Goal: Check status: Check status

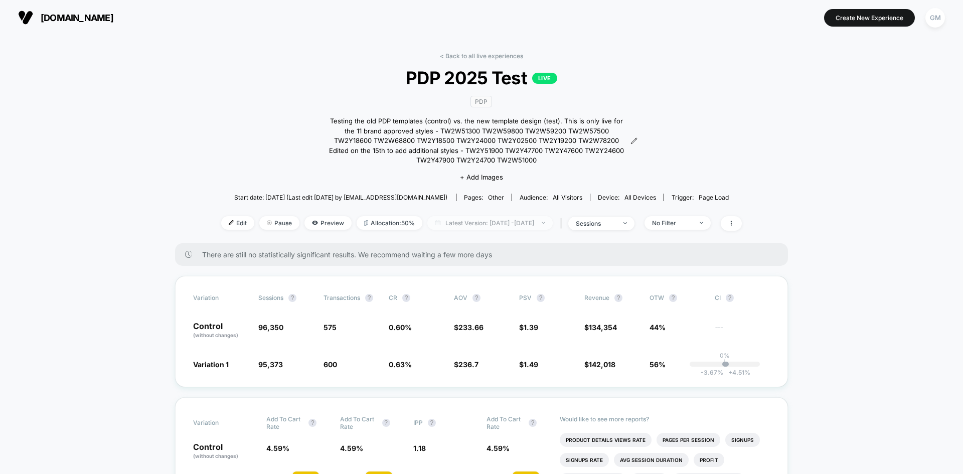
click at [522, 223] on span "Latest Version: [DATE] - [DATE]" at bounding box center [489, 223] width 125 height 14
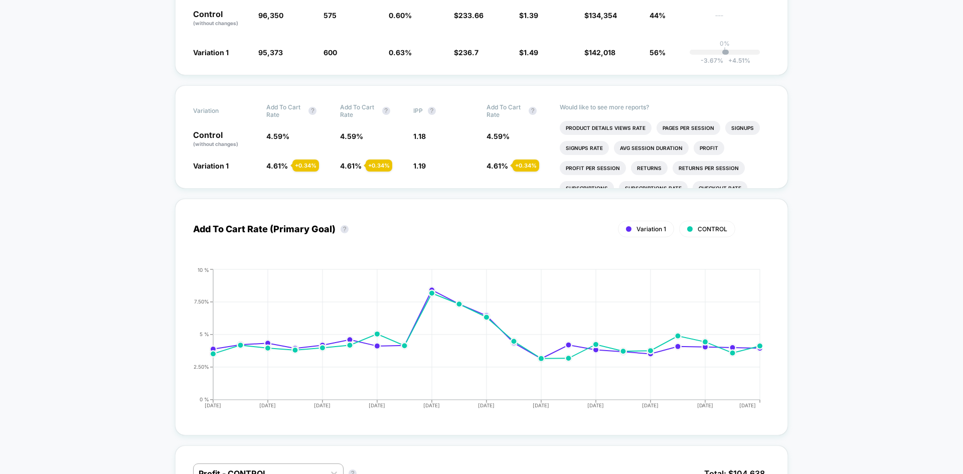
scroll to position [100, 0]
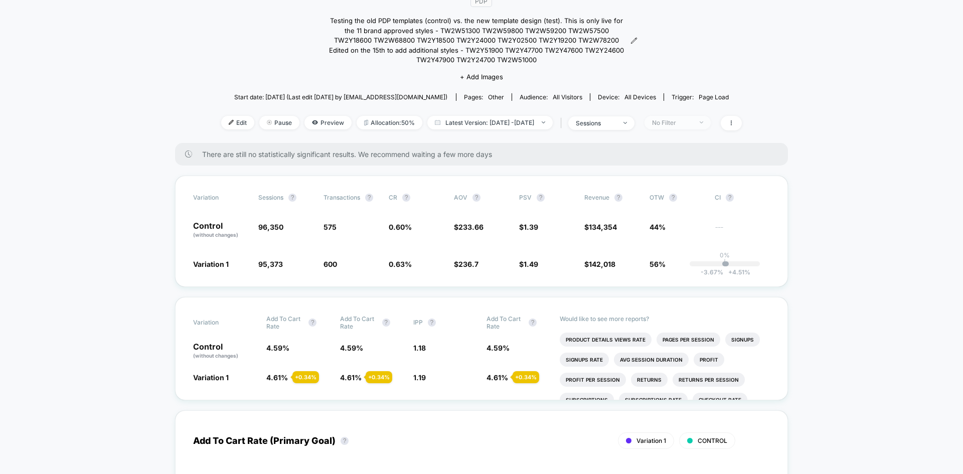
click at [692, 120] on div "No Filter" at bounding box center [672, 123] width 40 height 8
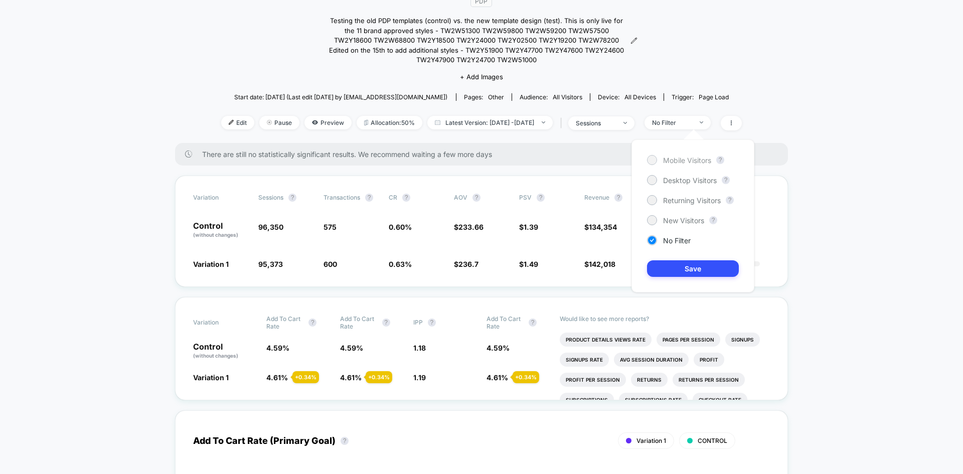
click at [690, 161] on span "Mobile Visitors" at bounding box center [687, 160] width 48 height 9
click at [689, 265] on button "Save" at bounding box center [693, 268] width 92 height 17
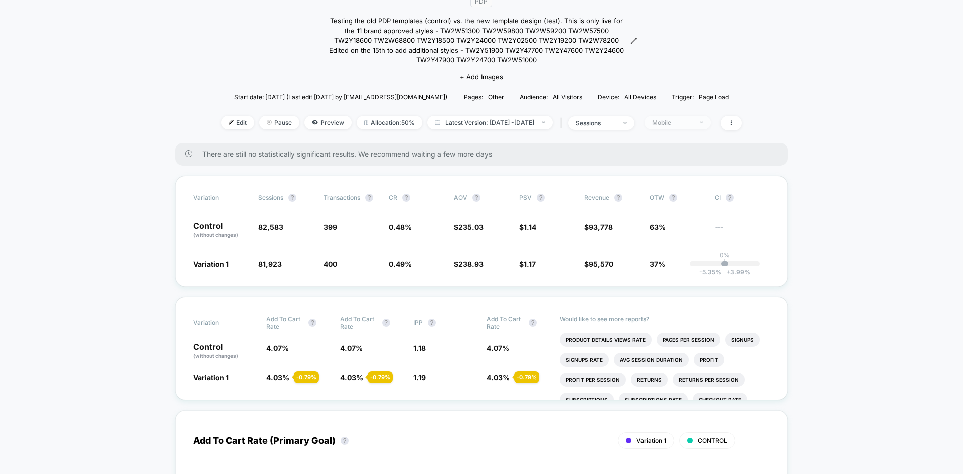
click at [675, 124] on div "Mobile" at bounding box center [672, 123] width 40 height 8
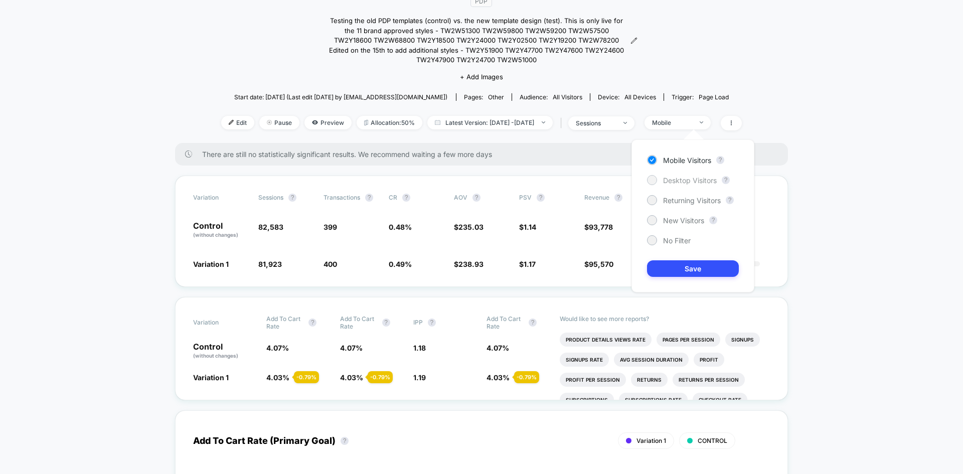
click at [681, 179] on span "Desktop Visitors" at bounding box center [690, 180] width 54 height 9
click at [699, 268] on button "Save" at bounding box center [693, 268] width 92 height 17
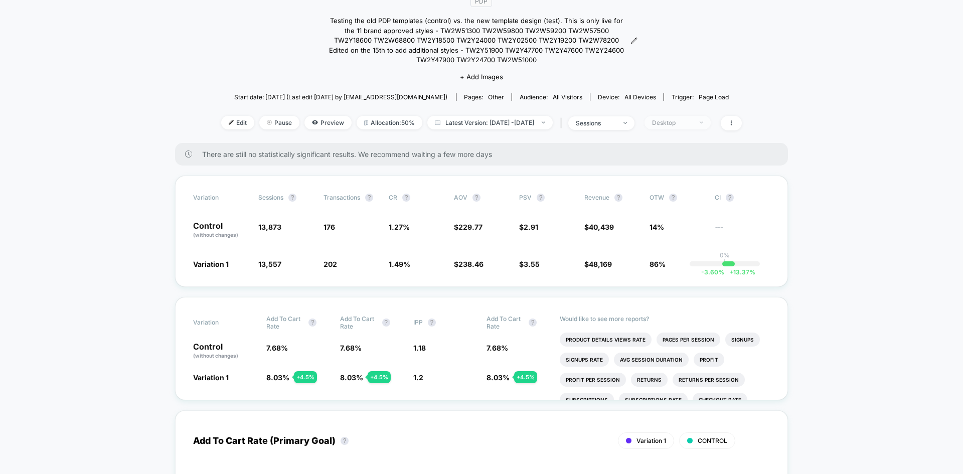
click at [679, 118] on span "Desktop" at bounding box center [678, 123] width 66 height 14
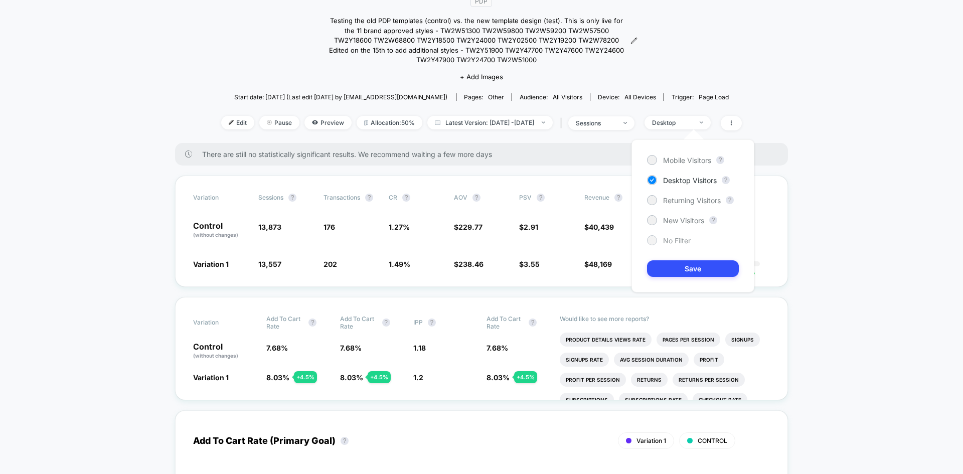
click at [666, 239] on span "No Filter" at bounding box center [677, 240] width 28 height 9
click at [675, 266] on button "Save" at bounding box center [693, 268] width 92 height 17
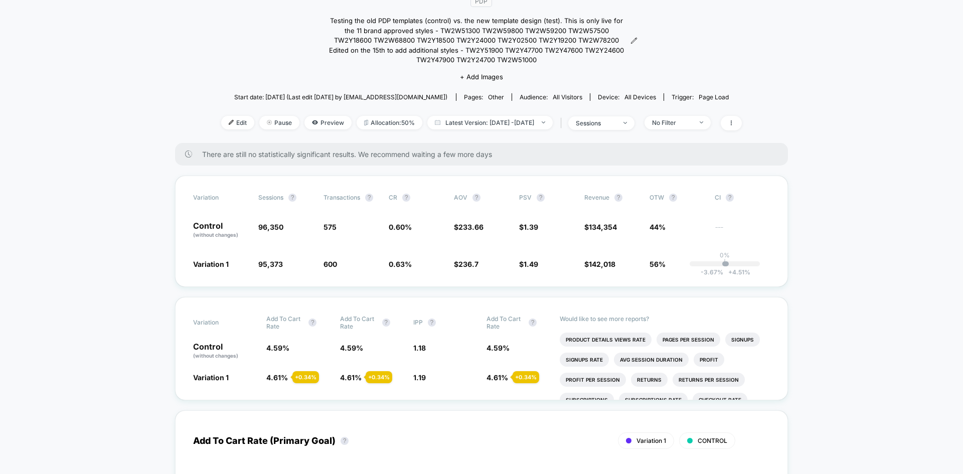
click at [394, 129] on div "Edit Pause Preview Allocation: 50% Latest Version: [DATE] - [DATE] | sessions N…" at bounding box center [481, 123] width 521 height 15
click at [394, 125] on span "Allocation: 50%" at bounding box center [390, 123] width 66 height 14
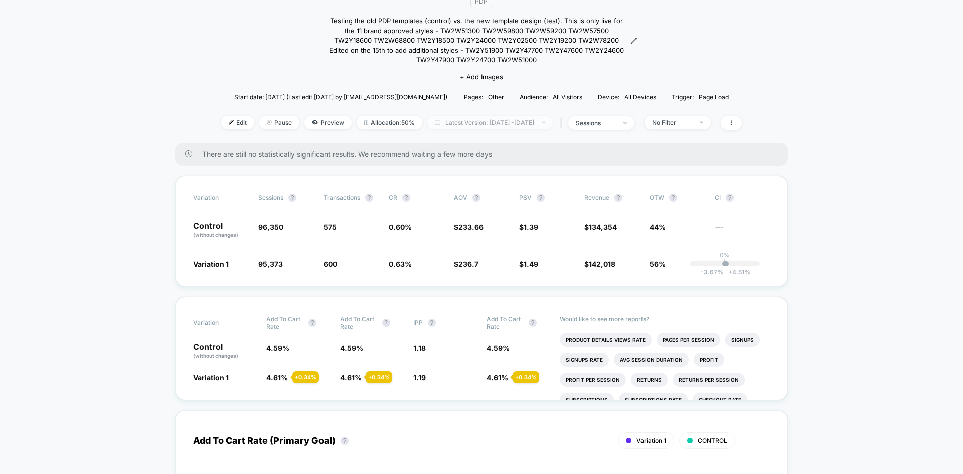
click at [529, 124] on span "Latest Version: [DATE] - [DATE]" at bounding box center [489, 123] width 125 height 14
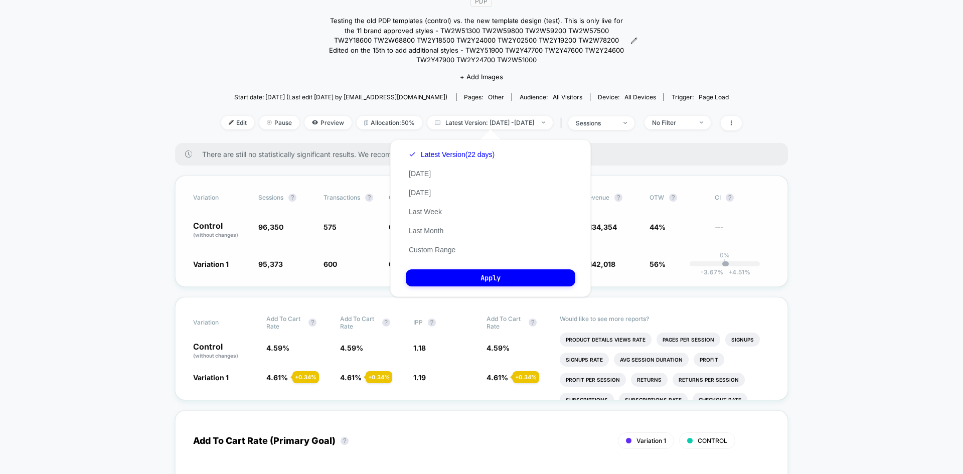
click at [181, 195] on div "Variation Sessions ? Transactions ? CR ? AOV ? PSV ? Revenue ? OTW ? CI ? Contr…" at bounding box center [481, 231] width 613 height 111
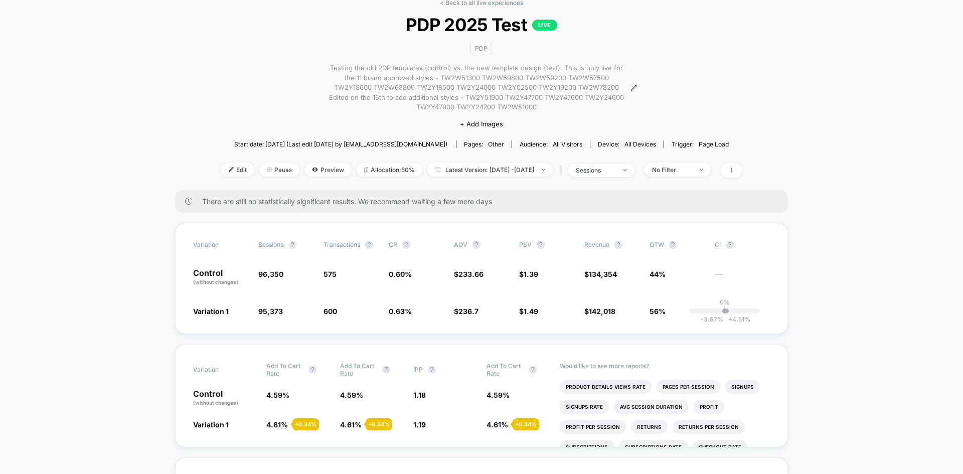
scroll to position [50, 0]
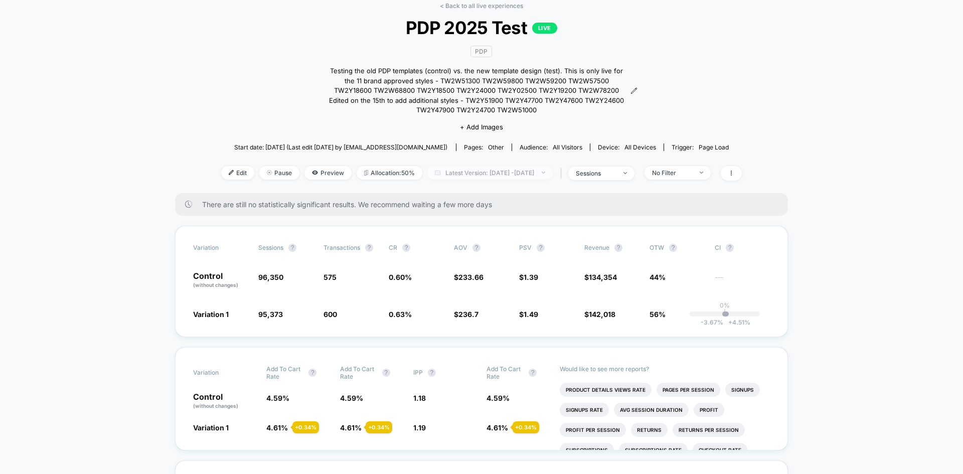
click at [484, 176] on span "Latest Version: [DATE] - [DATE]" at bounding box center [489, 173] width 125 height 14
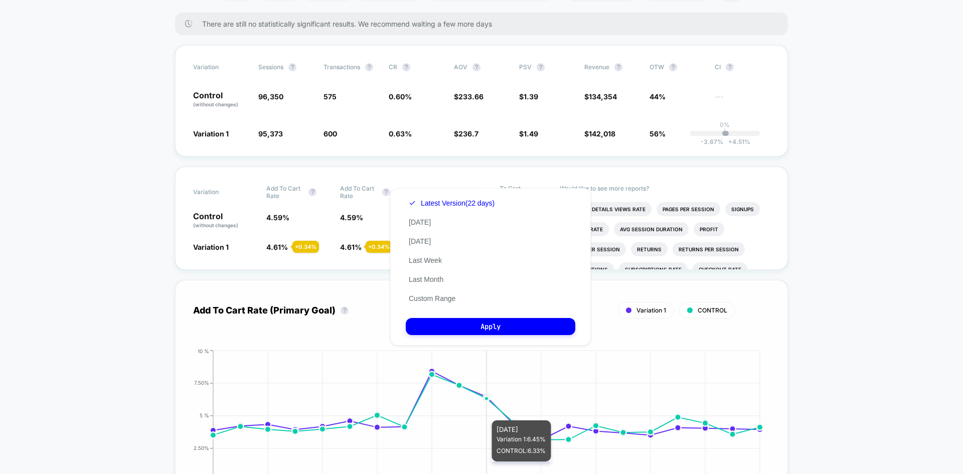
scroll to position [0, 0]
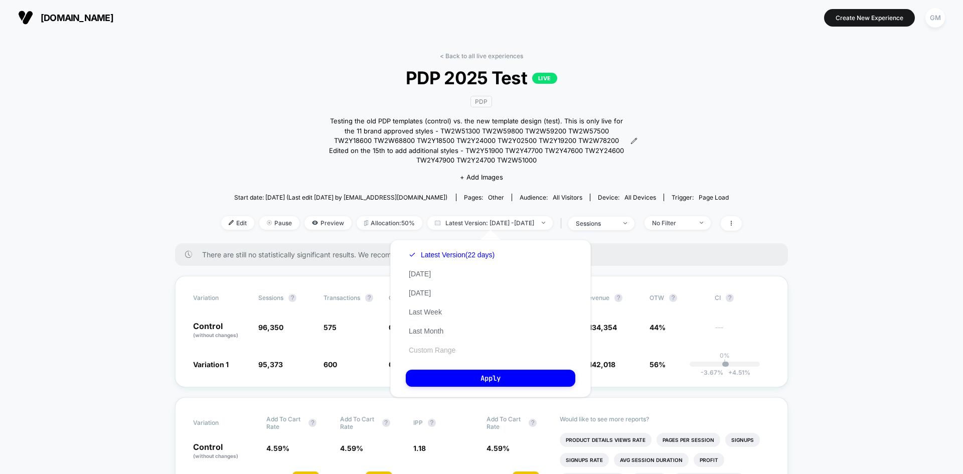
click at [438, 346] on button "Custom Range" at bounding box center [432, 350] width 53 height 9
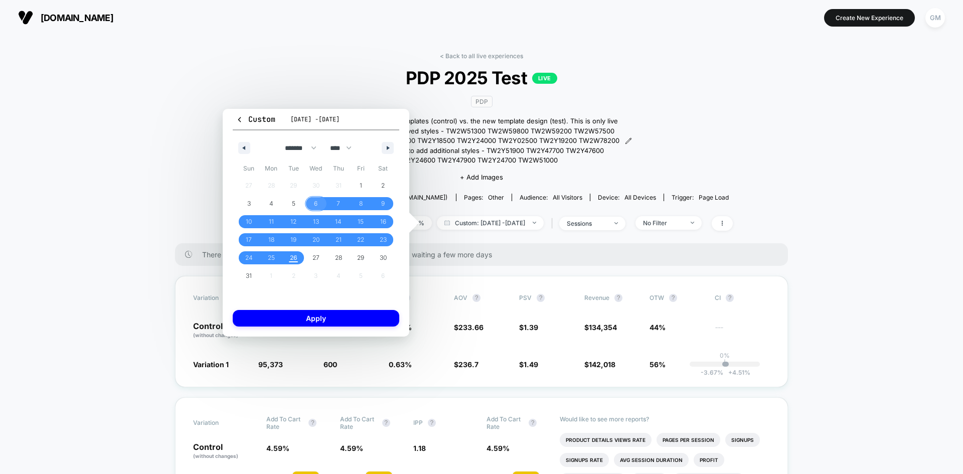
click at [314, 200] on span "6" at bounding box center [316, 204] width 4 height 18
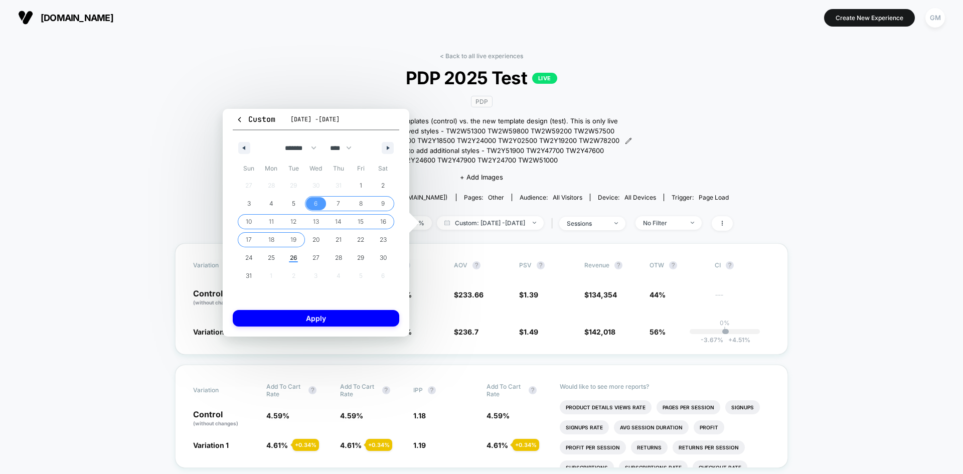
click at [294, 241] on span "19" at bounding box center [293, 240] width 6 height 18
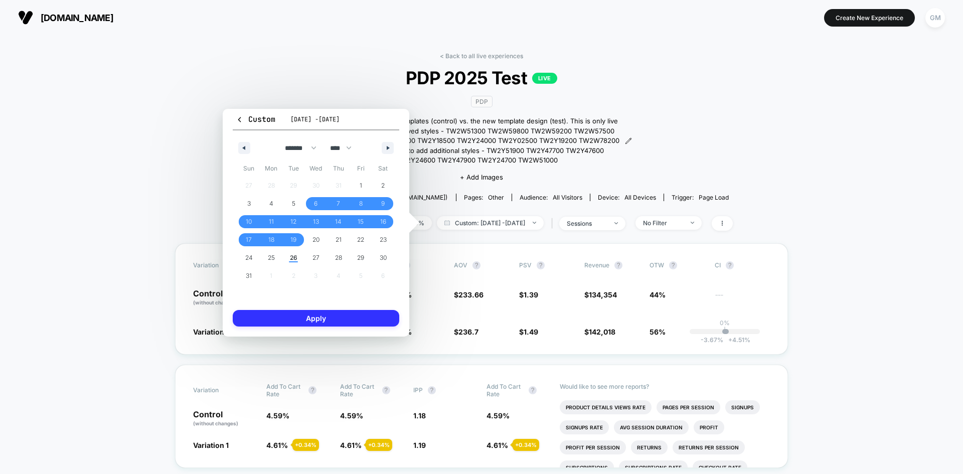
click at [336, 317] on button "Apply" at bounding box center [316, 318] width 167 height 17
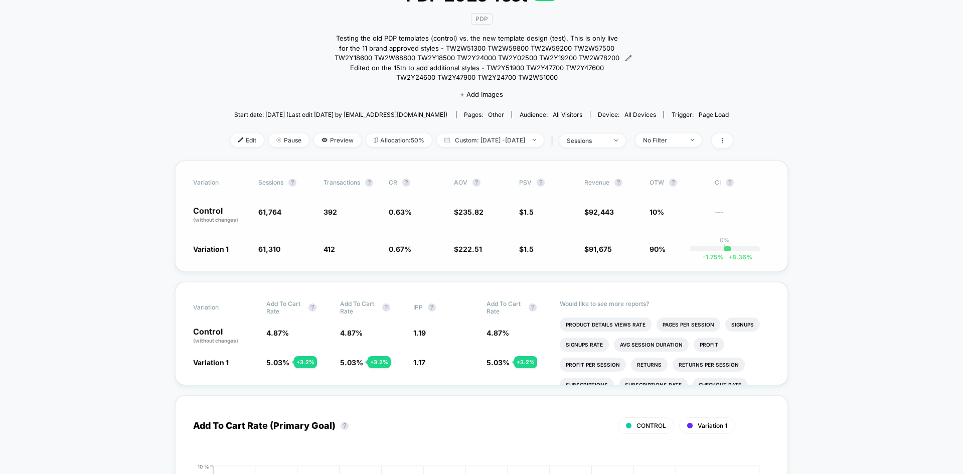
scroll to position [100, 0]
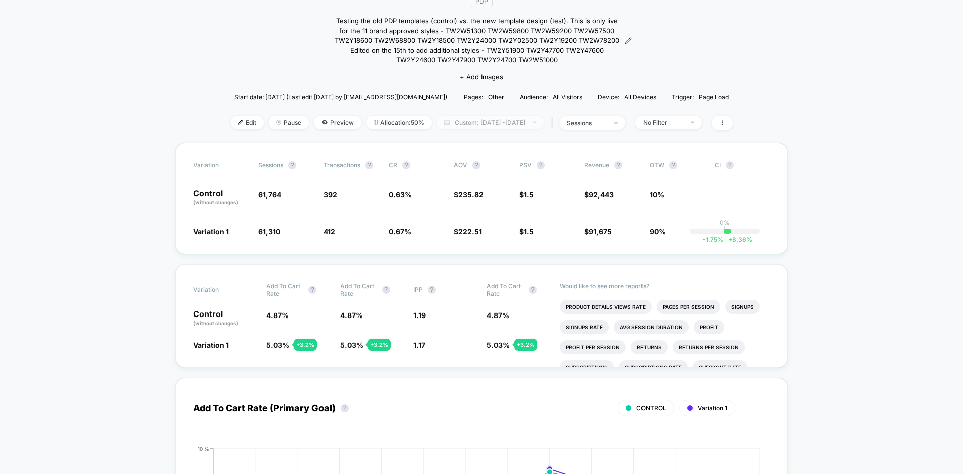
click at [492, 122] on span "Custom: [DATE] - [DATE]" at bounding box center [490, 123] width 107 height 14
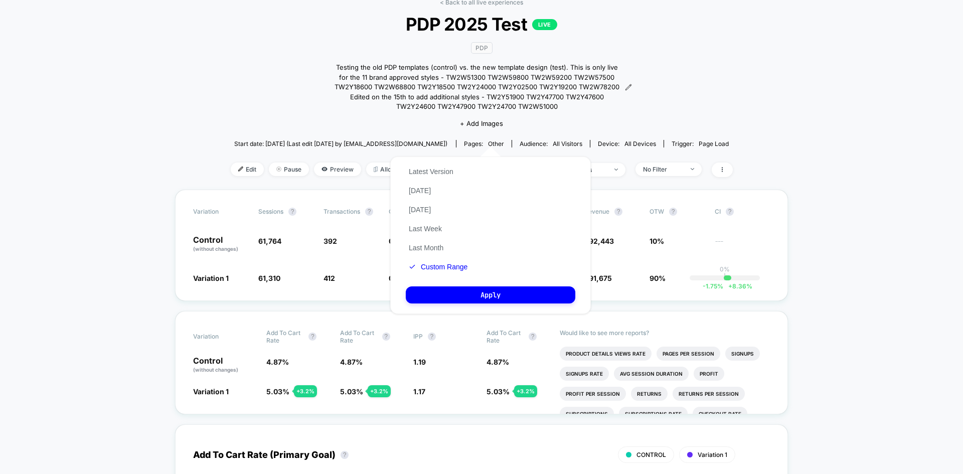
scroll to position [50, 0]
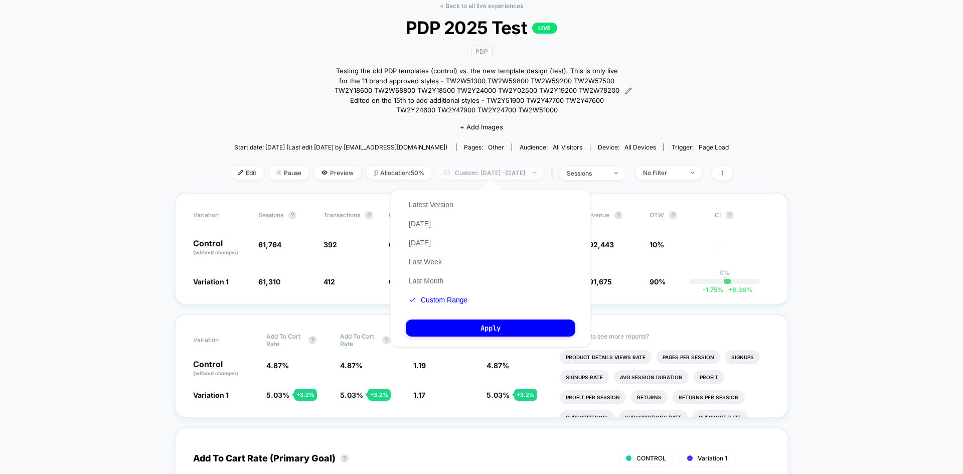
click at [480, 174] on span "Custom: [DATE] - [DATE]" at bounding box center [490, 173] width 107 height 14
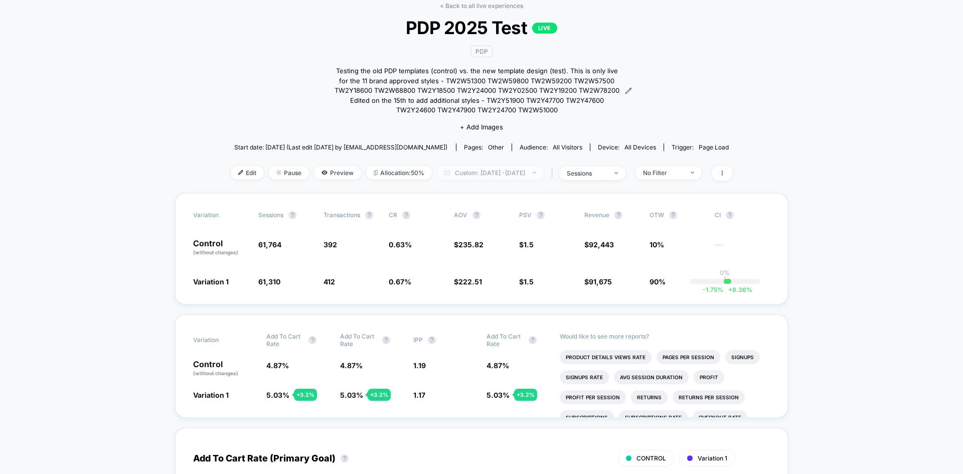
click at [479, 174] on span "Custom: [DATE] - [DATE]" at bounding box center [490, 173] width 107 height 14
select select "*"
select select "****"
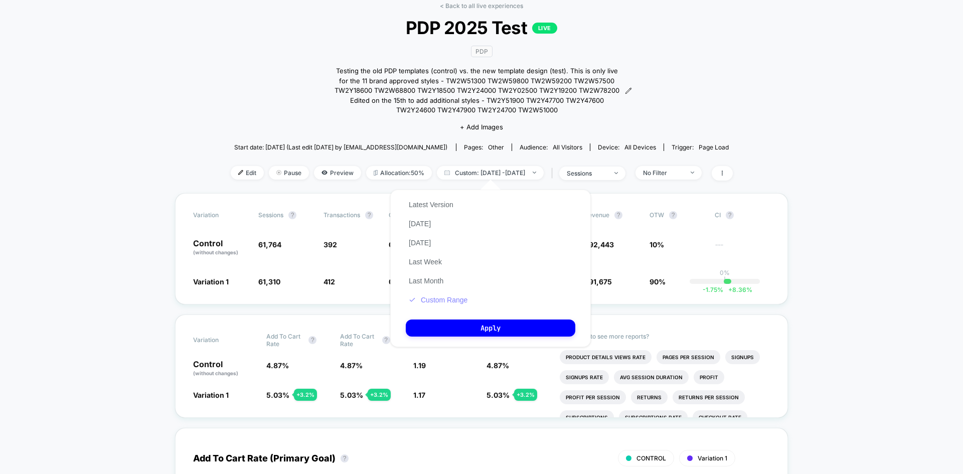
click at [438, 300] on button "Custom Range" at bounding box center [438, 299] width 65 height 9
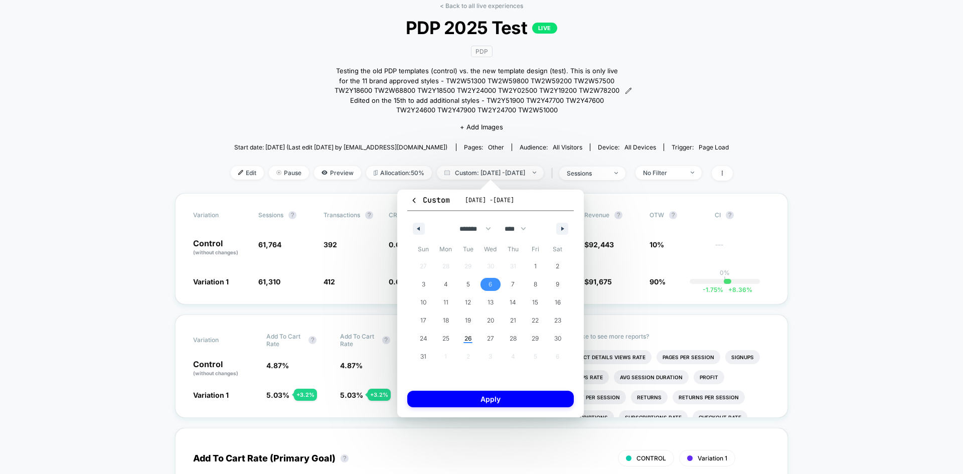
click at [489, 280] on span "6" at bounding box center [491, 284] width 4 height 18
click at [490, 300] on span "13" at bounding box center [491, 302] width 6 height 18
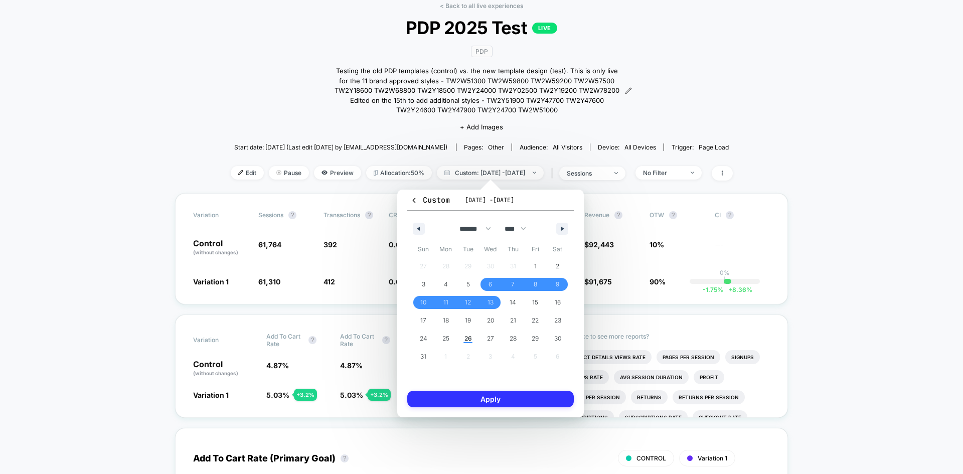
click at [510, 399] on button "Apply" at bounding box center [490, 399] width 167 height 17
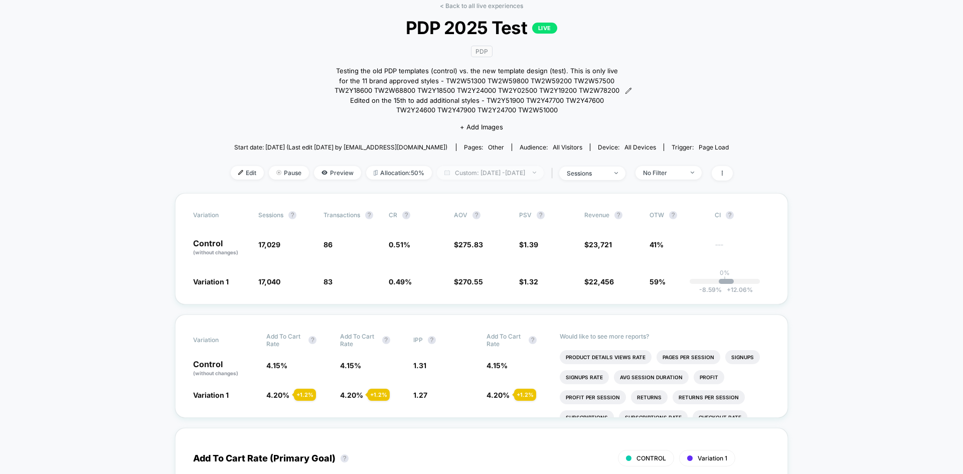
click at [496, 174] on span "Custom: [DATE] - [DATE]" at bounding box center [490, 173] width 107 height 14
select select "*"
select select "****"
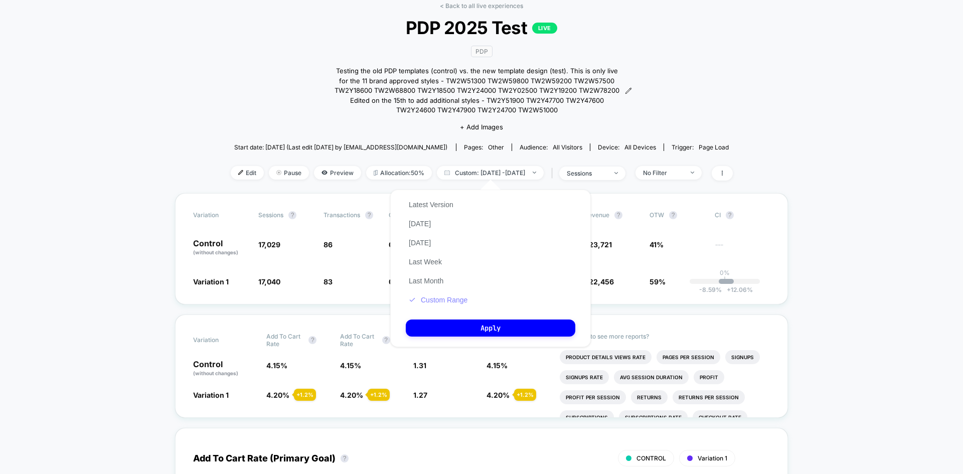
click at [458, 298] on button "Custom Range" at bounding box center [438, 299] width 65 height 9
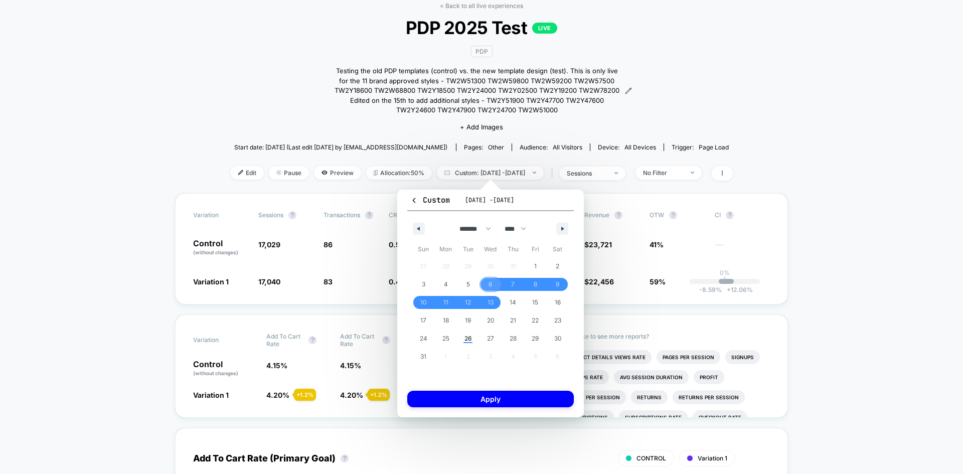
click at [491, 282] on span "6" at bounding box center [491, 284] width 4 height 18
click at [449, 302] on span "11" at bounding box center [446, 302] width 23 height 13
click at [500, 400] on button "Apply" at bounding box center [490, 399] width 167 height 17
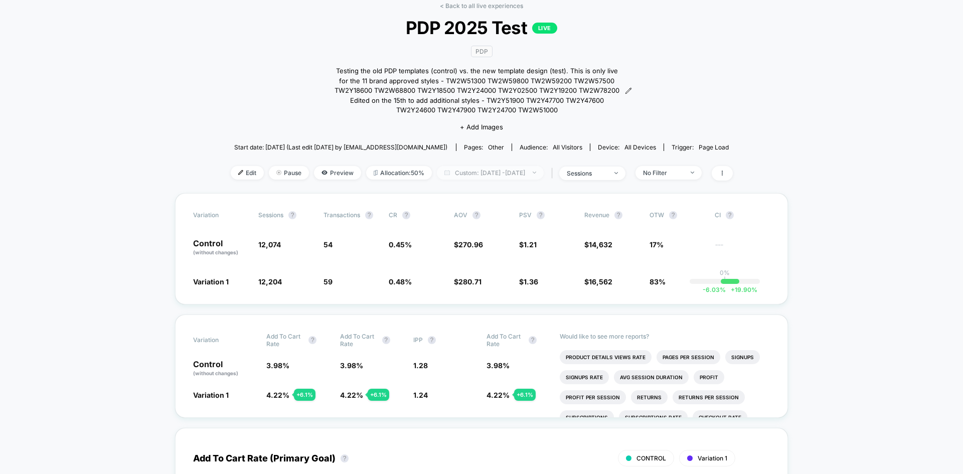
click at [476, 176] on span "Custom: [DATE] - [DATE]" at bounding box center [490, 173] width 107 height 14
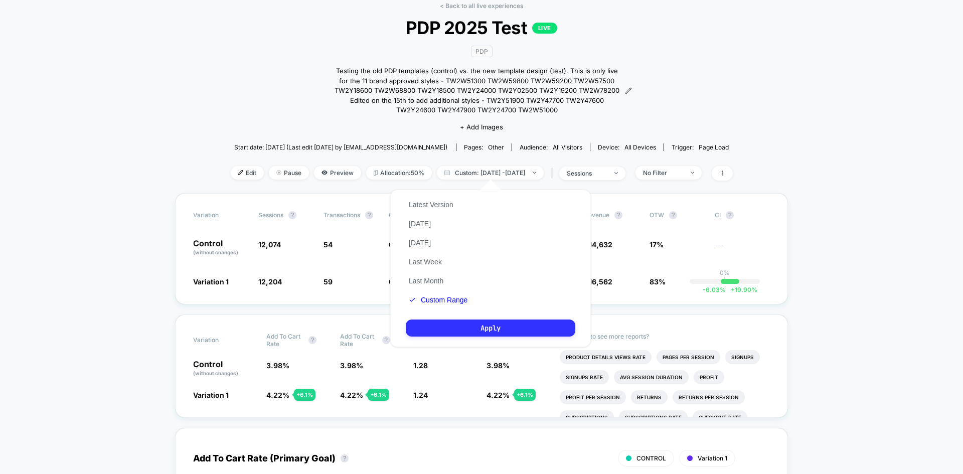
click at [461, 323] on button "Apply" at bounding box center [491, 328] width 170 height 17
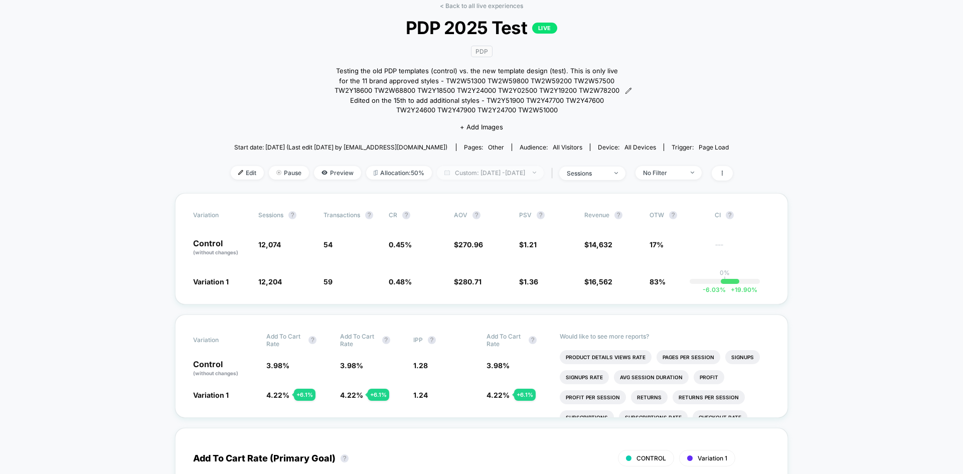
click at [503, 170] on span "Custom: [DATE] - [DATE]" at bounding box center [490, 173] width 107 height 14
select select "*"
select select "****"
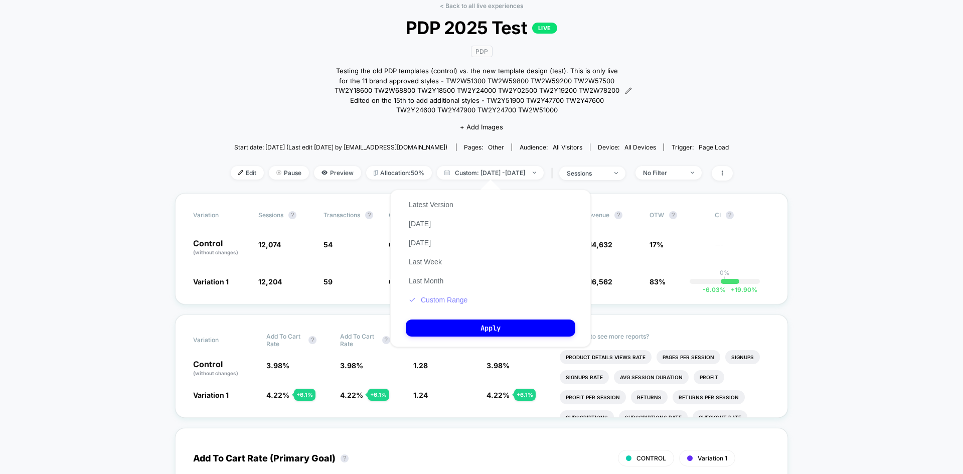
click at [441, 297] on button "Custom Range" at bounding box center [438, 299] width 65 height 9
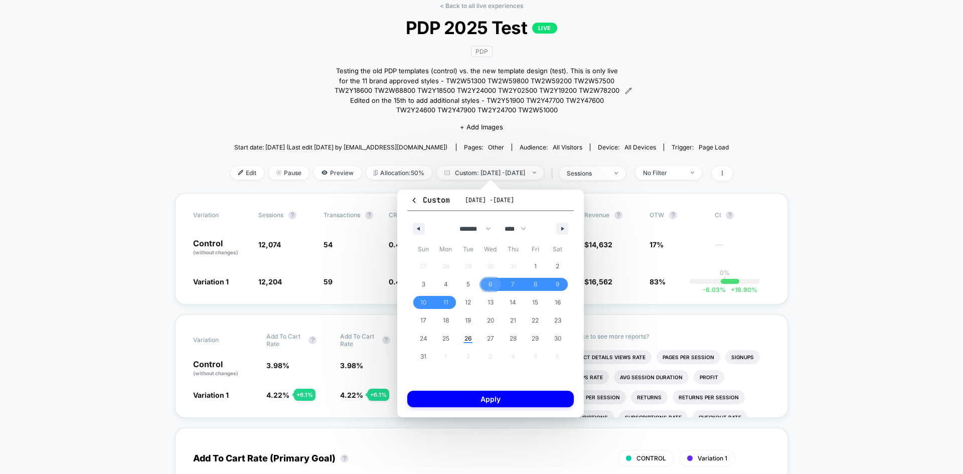
click at [485, 284] on span "6" at bounding box center [491, 284] width 23 height 13
click at [535, 264] on span "1" at bounding box center [535, 266] width 3 height 18
click at [488, 300] on span "13" at bounding box center [491, 302] width 6 height 18
click at [530, 270] on span "1" at bounding box center [535, 266] width 23 height 13
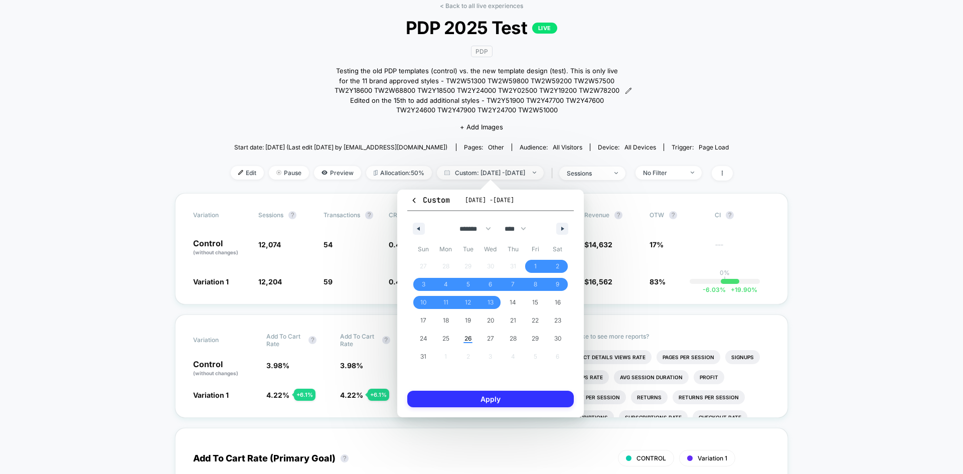
click at [515, 406] on button "Apply" at bounding box center [490, 399] width 167 height 17
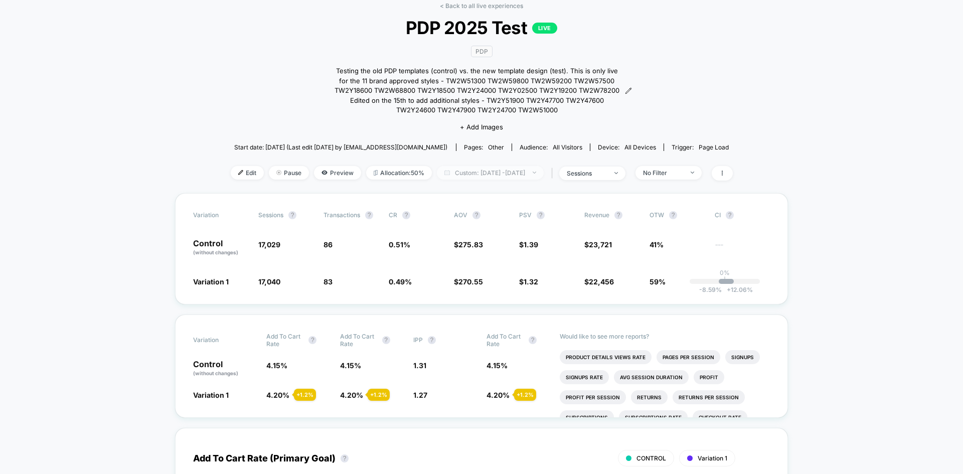
click at [457, 174] on span "Custom: [DATE] - [DATE]" at bounding box center [490, 173] width 107 height 14
select select "*"
select select "****"
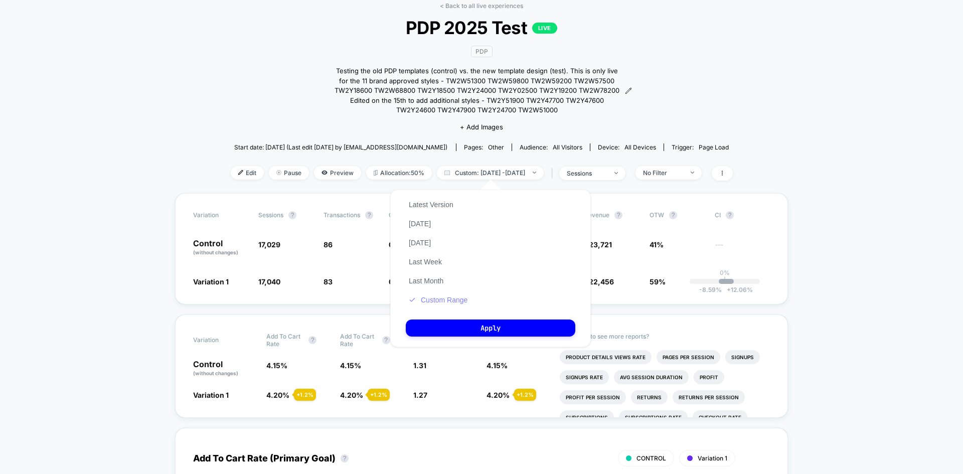
click at [441, 297] on button "Custom Range" at bounding box center [438, 299] width 65 height 9
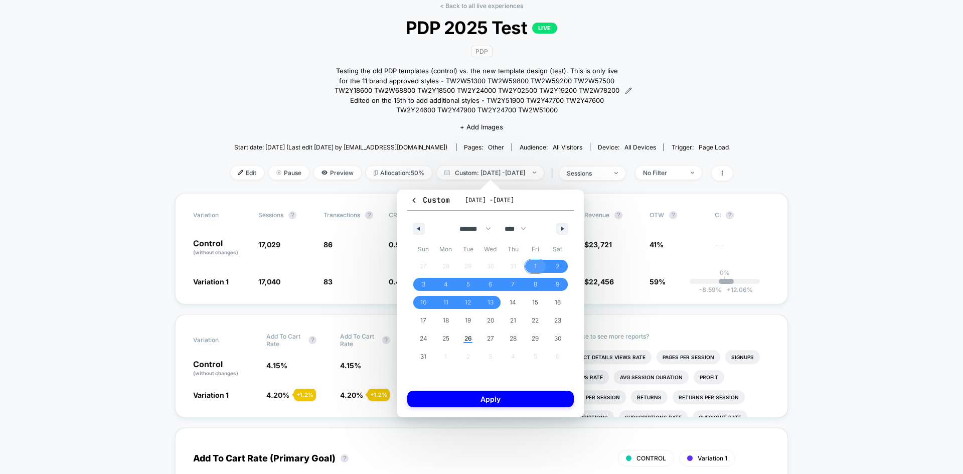
click at [535, 267] on span "1" at bounding box center [535, 266] width 3 height 18
click at [558, 303] on span "16" at bounding box center [558, 302] width 6 height 18
click at [554, 396] on button "Apply" at bounding box center [490, 399] width 167 height 17
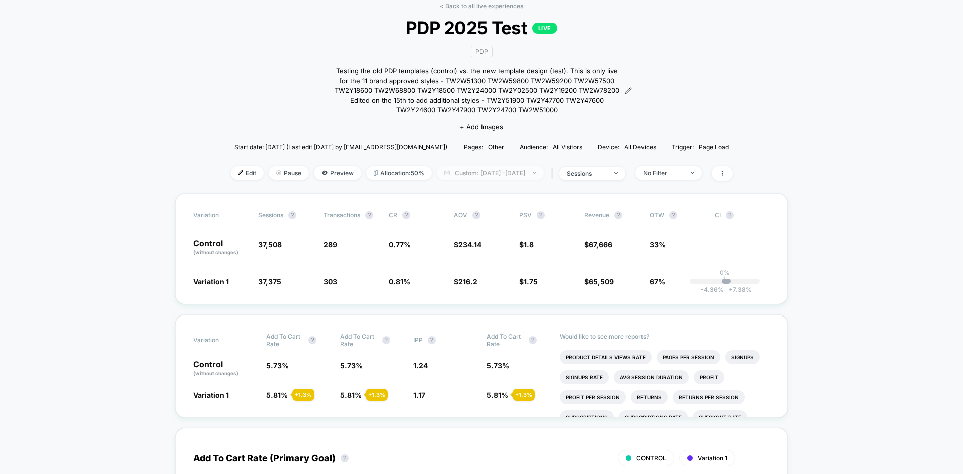
click at [525, 173] on span "Custom: [DATE] - [DATE]" at bounding box center [490, 173] width 107 height 14
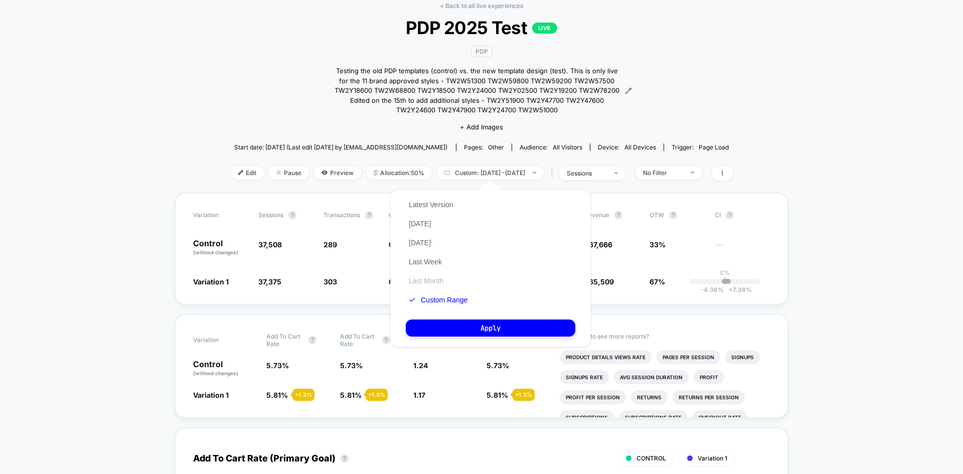
click at [440, 281] on button "Last Month" at bounding box center [426, 280] width 41 height 9
drag, startPoint x: 471, startPoint y: 321, endPoint x: 471, endPoint y: 326, distance: 5.0
click at [471, 322] on button "Apply" at bounding box center [491, 328] width 170 height 17
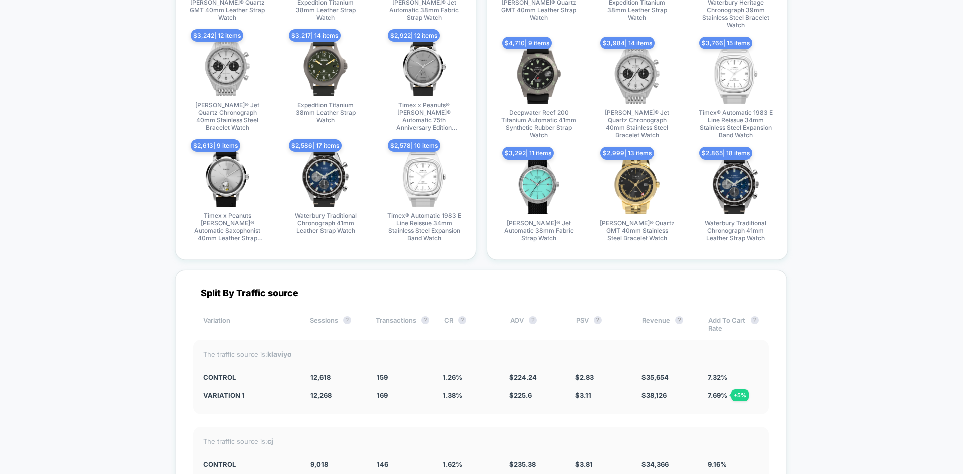
scroll to position [1906, 0]
